Goal: Transaction & Acquisition: Purchase product/service

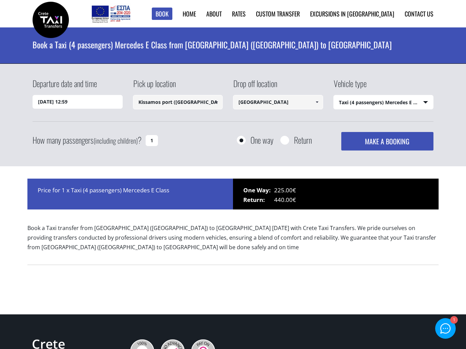
select select "540"
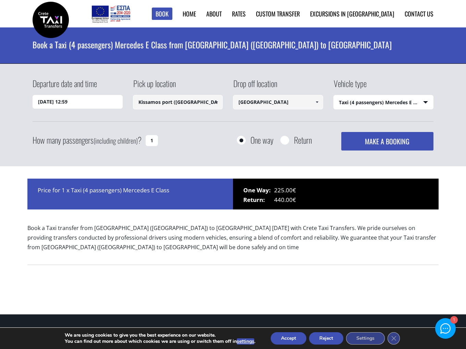
drag, startPoint x: 151, startPoint y: 142, endPoint x: 145, endPoint y: 141, distance: 6.1
click at [146, 141] on input "1" at bounding box center [152, 140] width 12 height 11
type input "6"
click at [387, 102] on select "Select vehicle type Taxi (4 passengers) Mercedes E Class Mini Van (7 passengers…" at bounding box center [384, 102] width 100 height 14
select select "541"
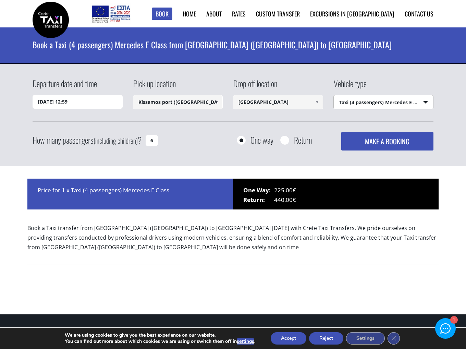
click at [334, 95] on select "Select vehicle type Taxi (4 passengers) Mercedes E Class Mini Van (7 passengers…" at bounding box center [384, 102] width 100 height 14
click at [207, 52] on h1 "Book a Taxi (4 passengers) Mercedes E Class from Kissamos port (Chania) to Hera…" at bounding box center [233, 44] width 401 height 34
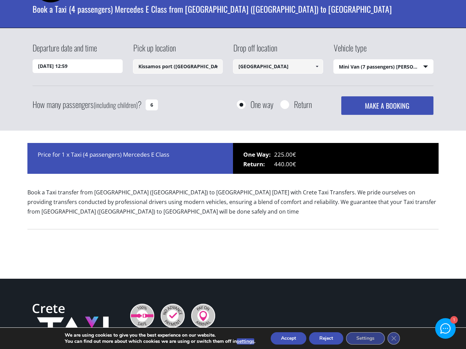
scroll to position [69, 0]
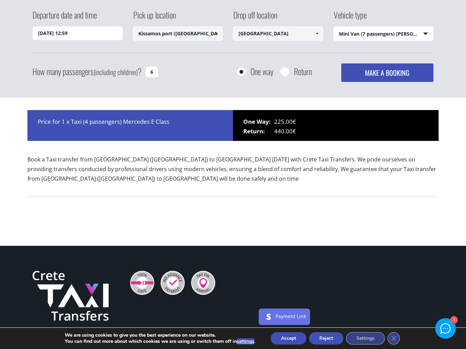
click at [379, 74] on button "MAKE A BOOKING" at bounding box center [387, 72] width 92 height 19
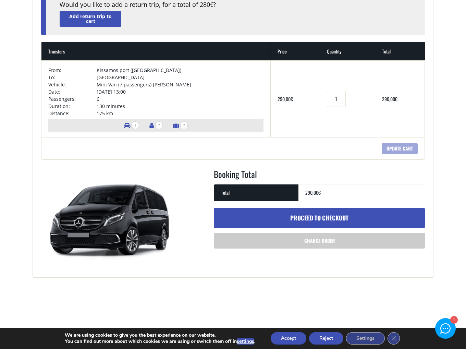
scroll to position [103, 0]
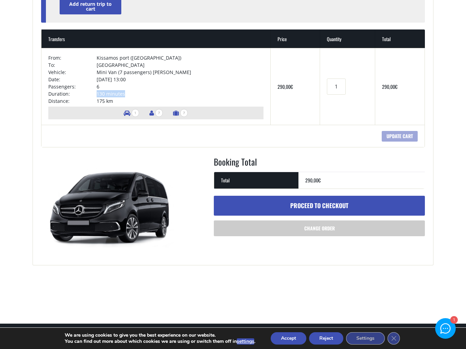
drag, startPoint x: 125, startPoint y: 93, endPoint x: 97, endPoint y: 92, distance: 28.5
click at [97, 92] on tr "Duration: 130 minutes" at bounding box center [155, 93] width 215 height 7
click at [106, 92] on td "130 minutes" at bounding box center [180, 93] width 167 height 7
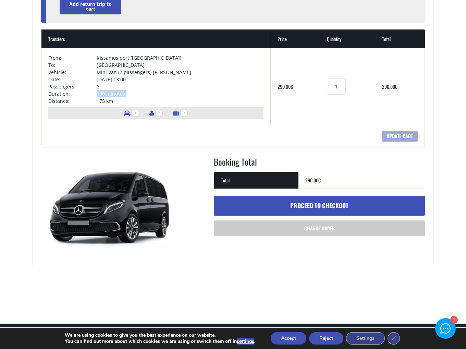
click at [113, 94] on td "130 minutes" at bounding box center [180, 93] width 167 height 7
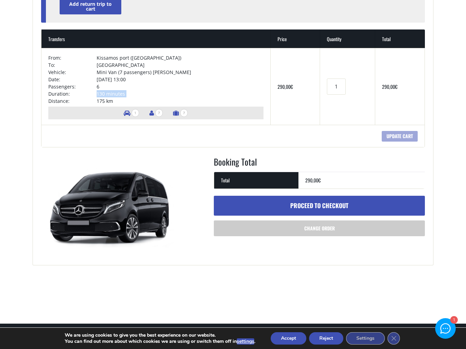
click at [113, 94] on td "130 minutes" at bounding box center [180, 93] width 167 height 7
